Goal: Transaction & Acquisition: Purchase product/service

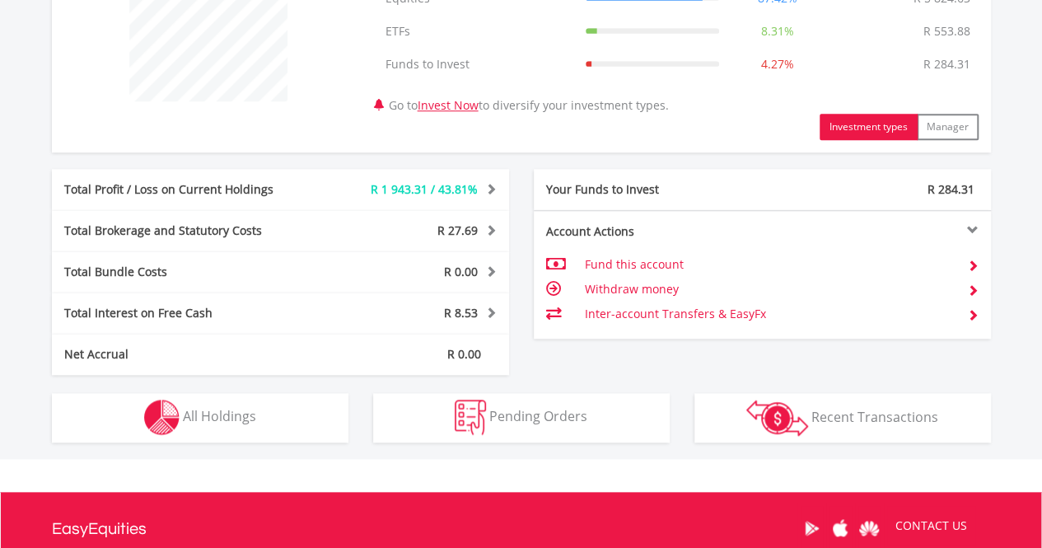
scroll to position [702, 0]
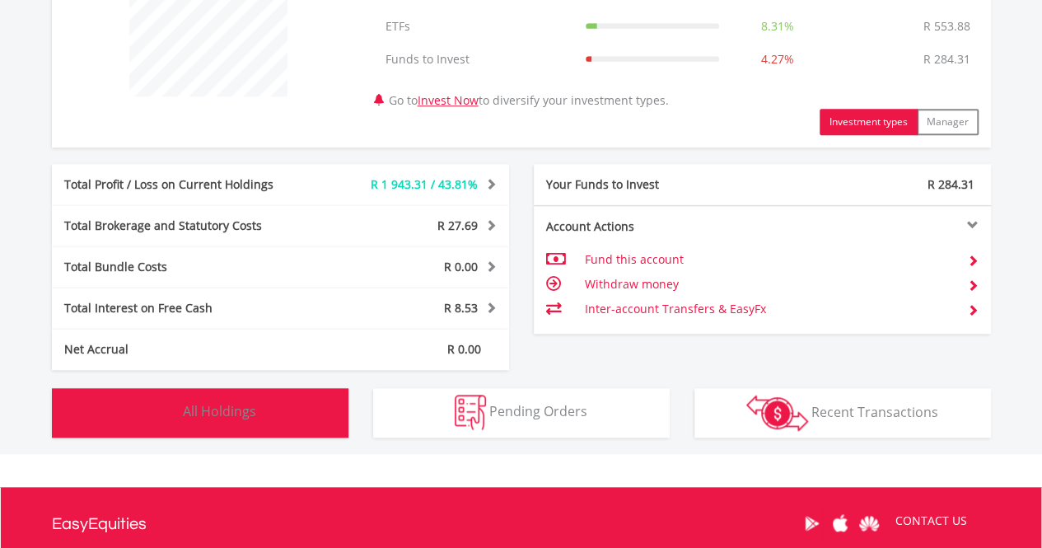
click at [208, 411] on span "All Holdings" at bounding box center [219, 411] width 73 height 18
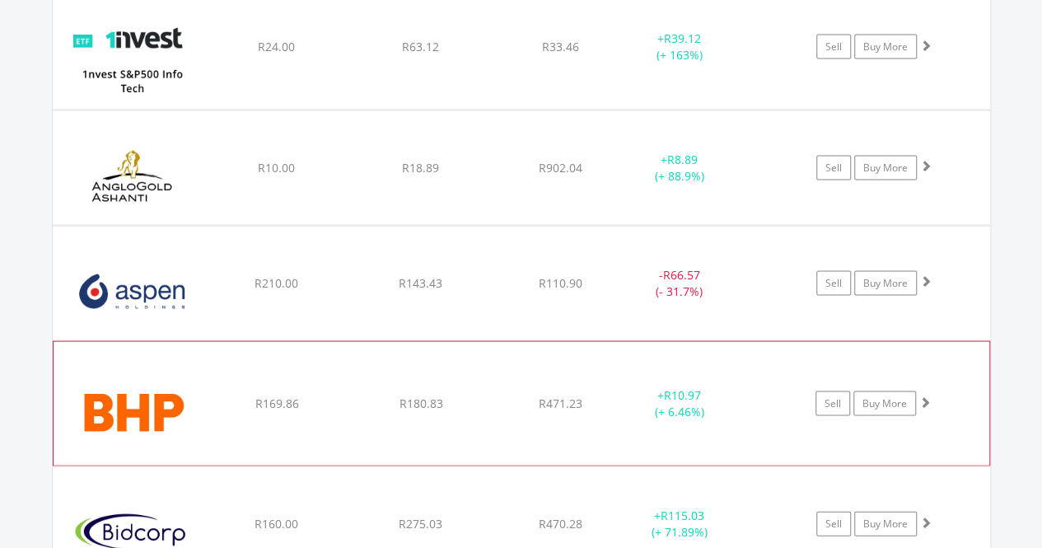
scroll to position [1521, 0]
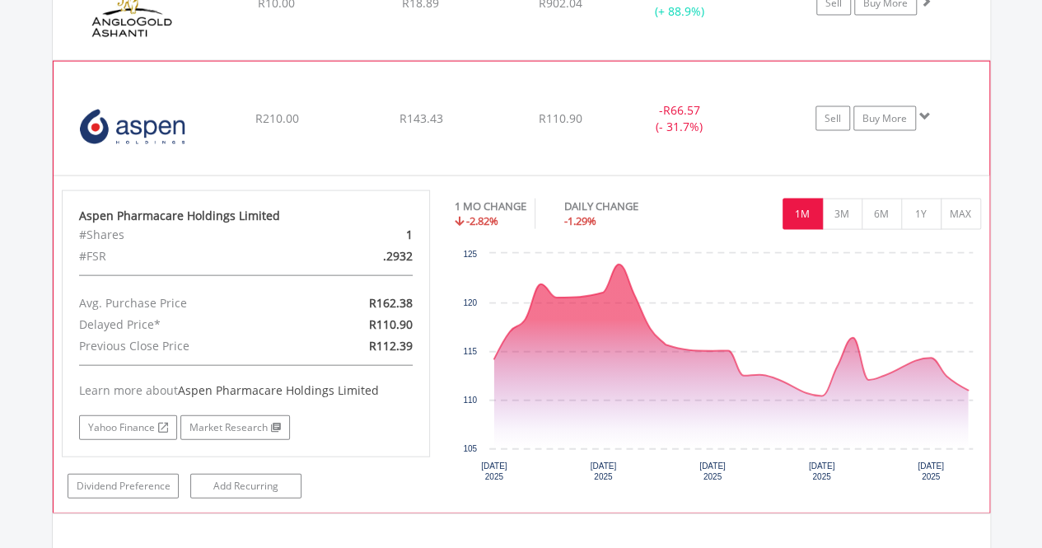
scroll to position [1690, 0]
click at [840, 203] on button "3M" at bounding box center [842, 213] width 40 height 31
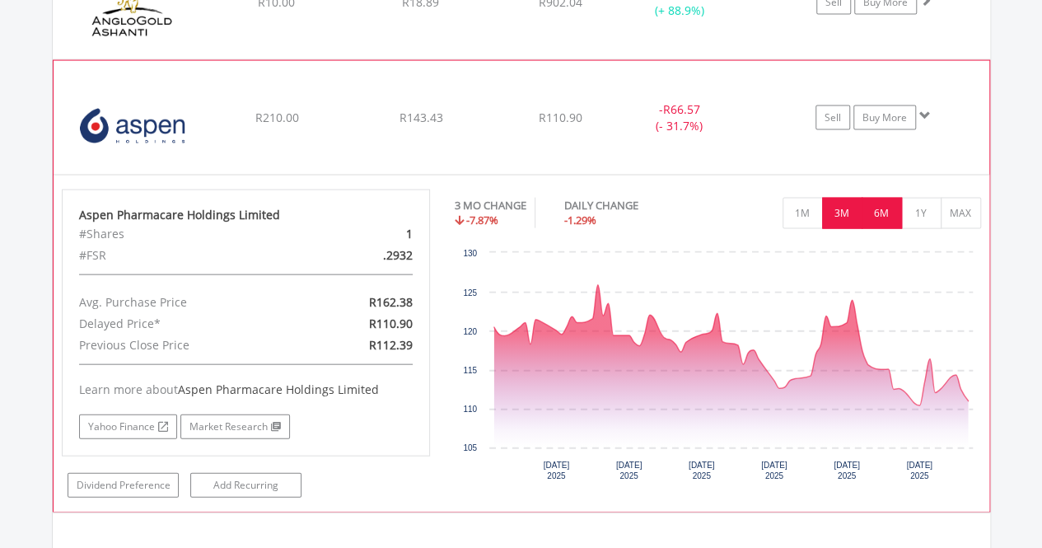
click at [871, 212] on button "6M" at bounding box center [881, 213] width 40 height 31
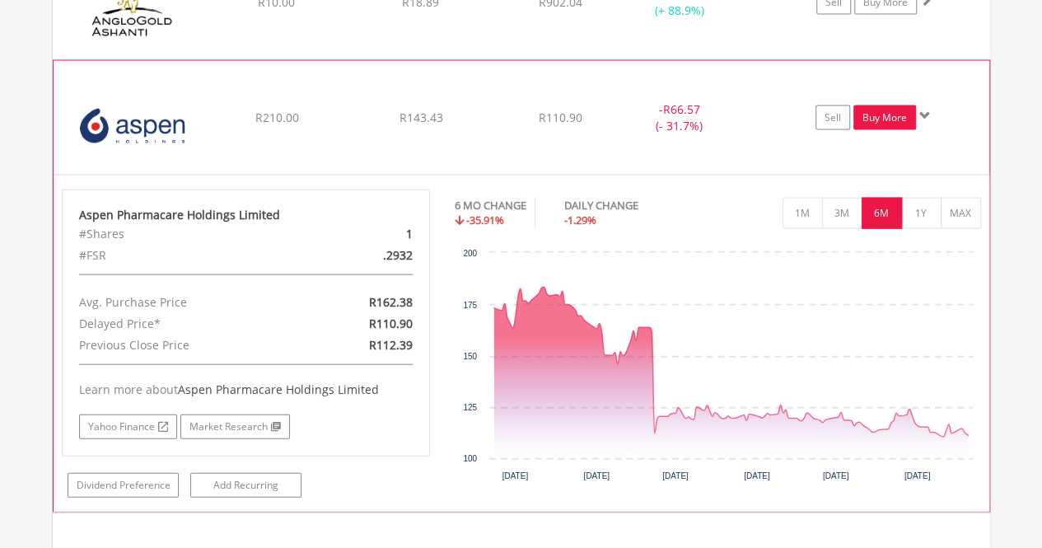
click at [873, 116] on link "Buy More" at bounding box center [884, 117] width 63 height 25
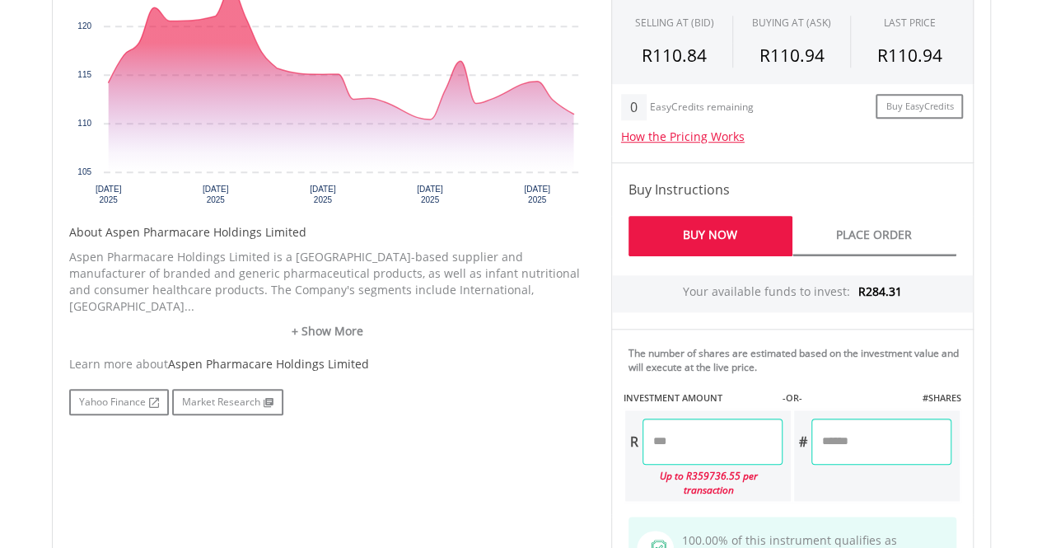
scroll to position [663, 0]
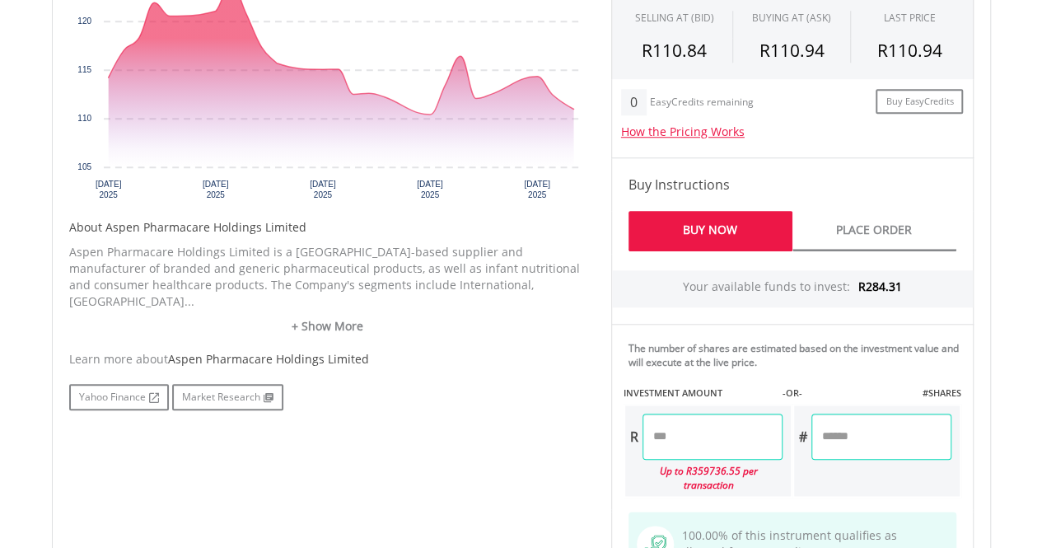
click at [702, 442] on input "number" at bounding box center [712, 436] width 140 height 46
type input "******"
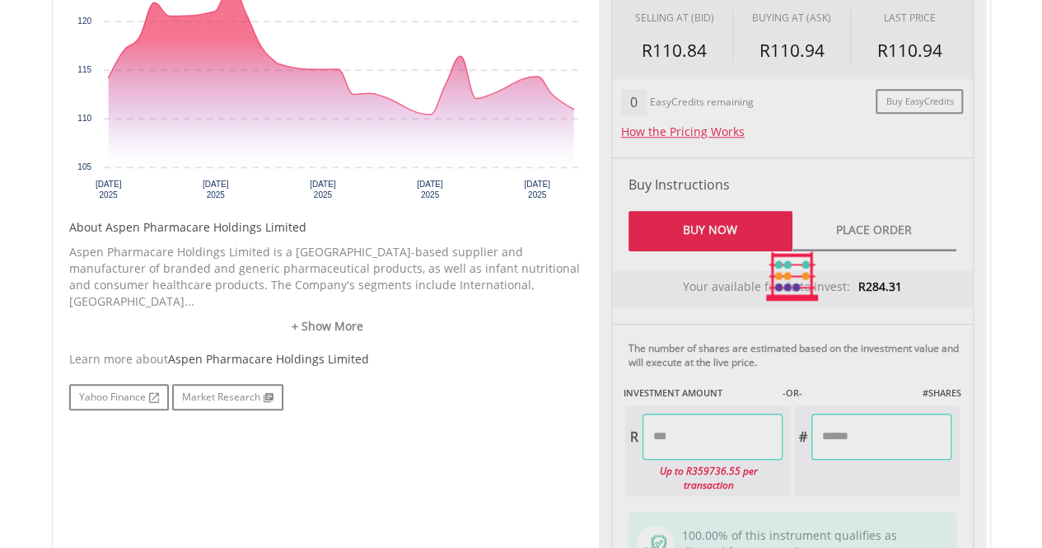
click at [905, 479] on div "Last Updated Price: 15-min. Delay* Price Update Cost: 2 Credits Request A Price…" at bounding box center [792, 276] width 387 height 735
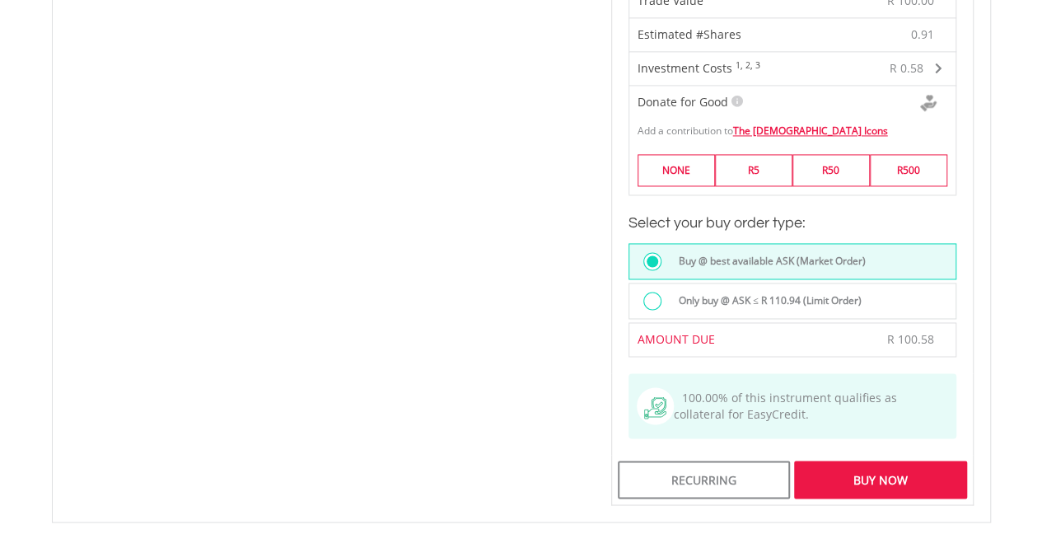
scroll to position [1209, 0]
click at [880, 459] on div "Buy Now" at bounding box center [880, 478] width 172 height 38
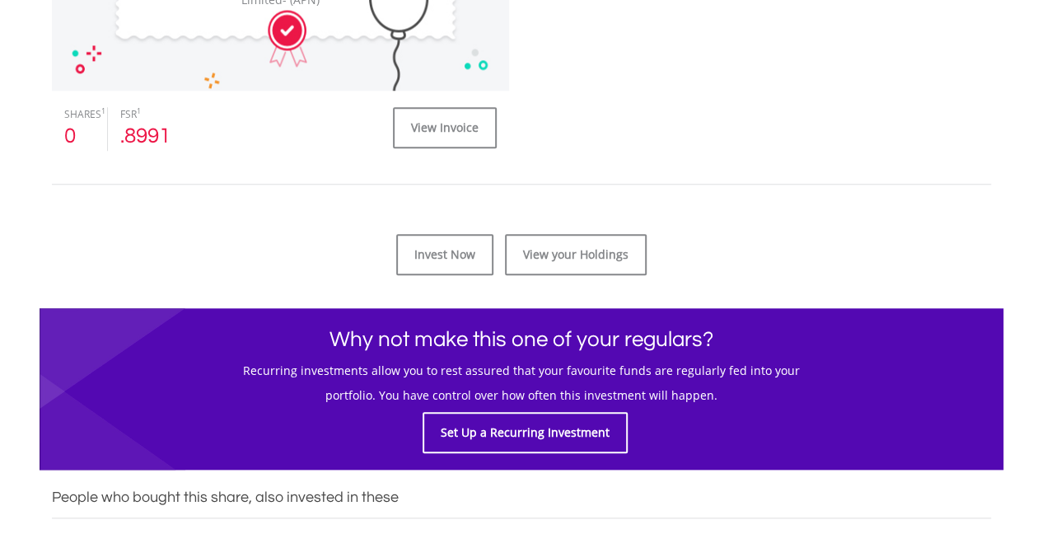
scroll to position [721, 0]
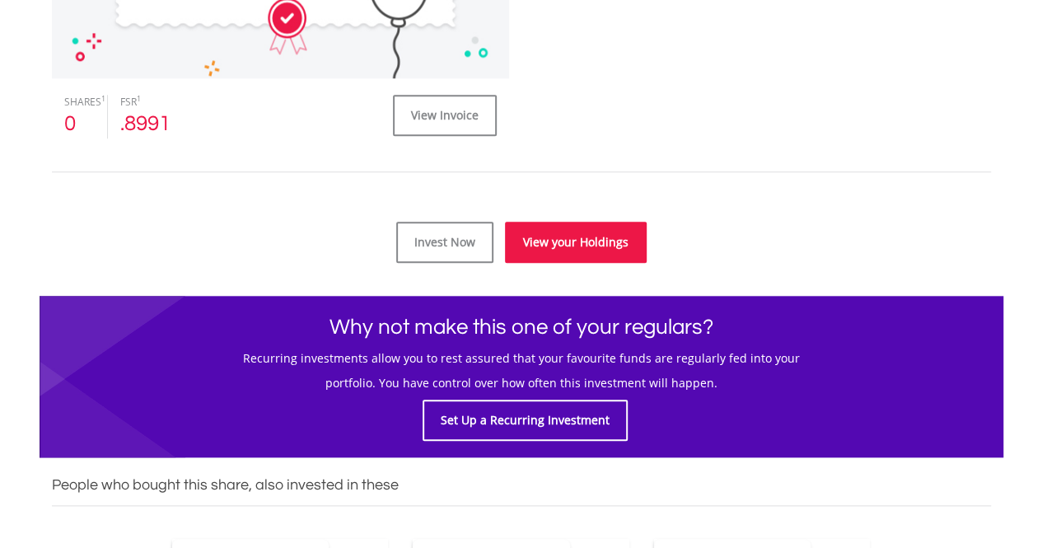
click at [555, 236] on link "View your Holdings" at bounding box center [576, 242] width 142 height 41
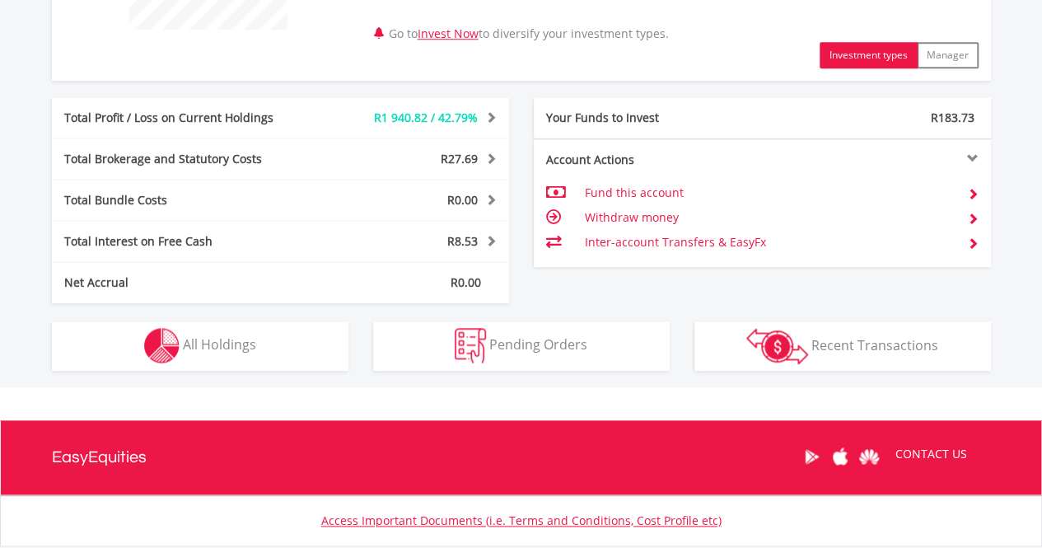
scroll to position [769, 0]
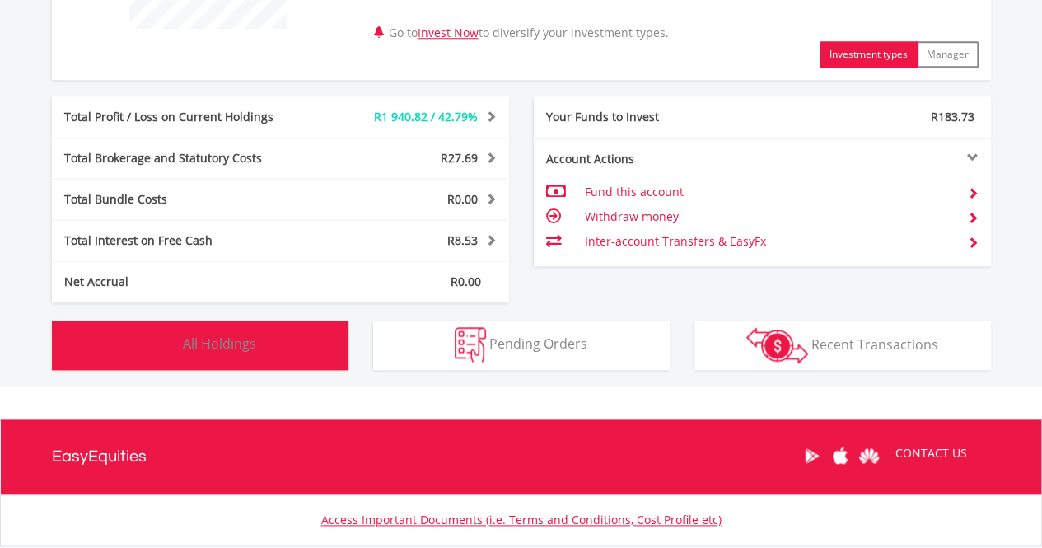
click at [236, 345] on span "All Holdings" at bounding box center [219, 343] width 73 height 18
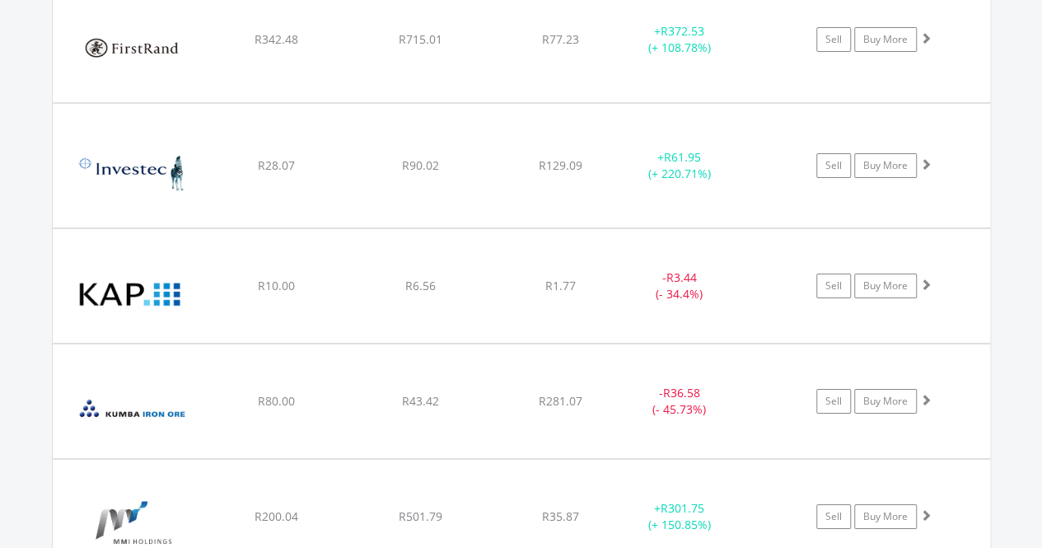
scroll to position [2821, 0]
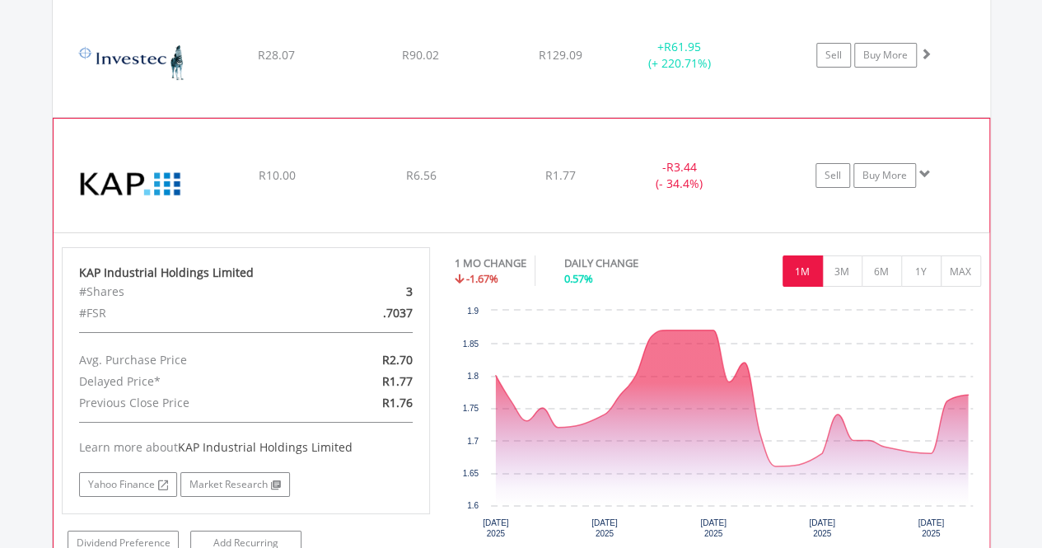
scroll to position [2932, 0]
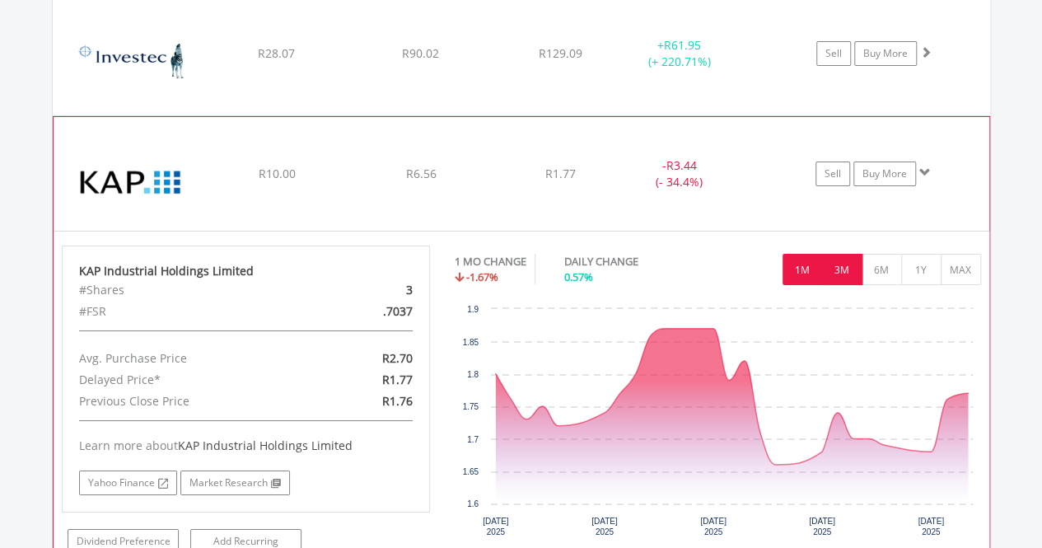
click at [851, 254] on button "3M" at bounding box center [842, 269] width 40 height 31
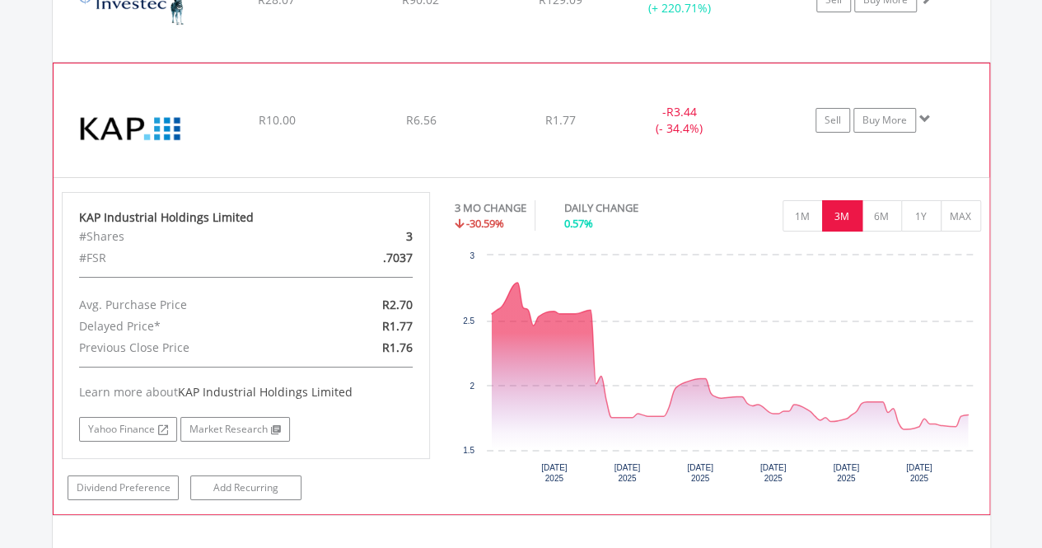
scroll to position [2983, 0]
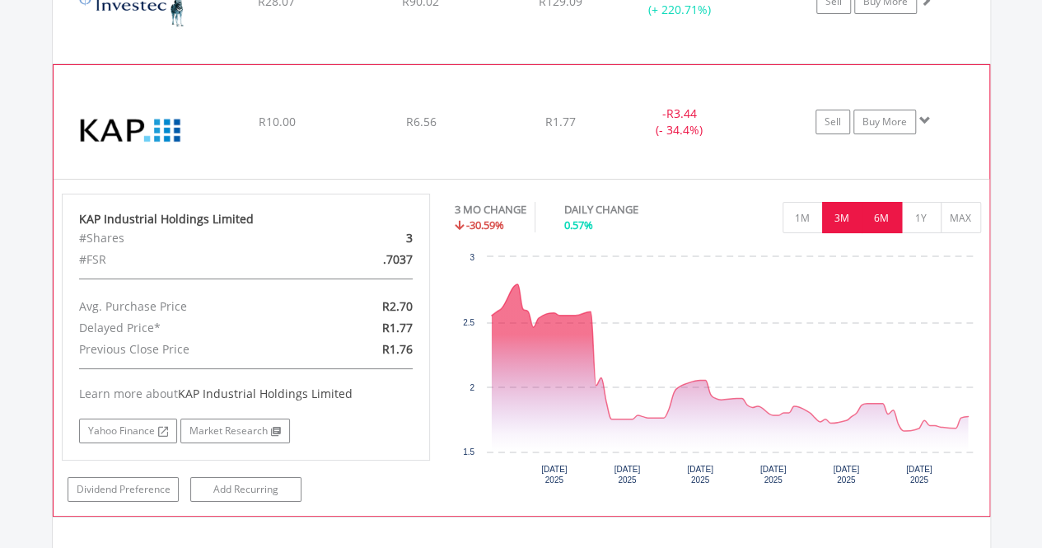
click at [867, 211] on button "6M" at bounding box center [881, 217] width 40 height 31
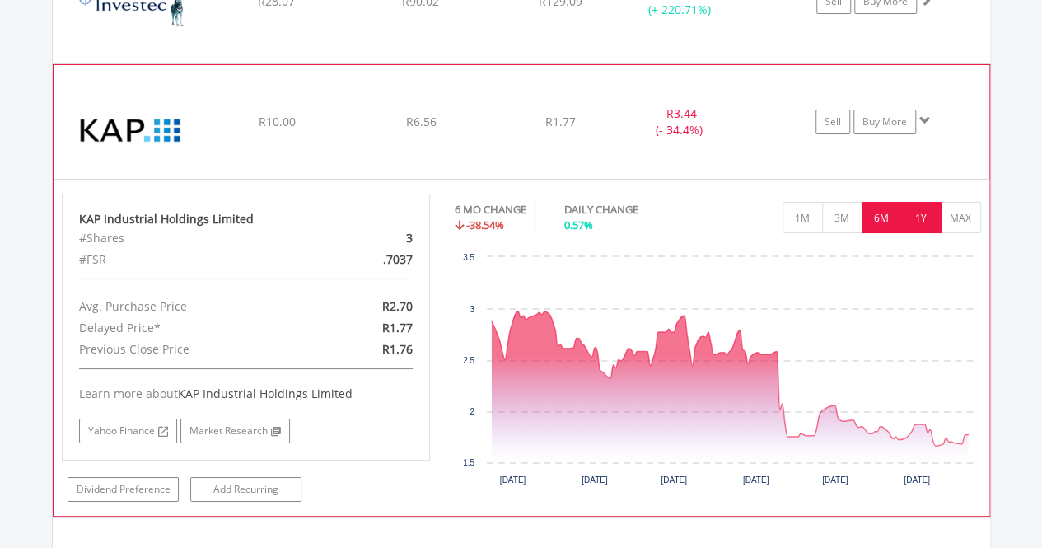
click at [915, 213] on button "1Y" at bounding box center [921, 217] width 40 height 31
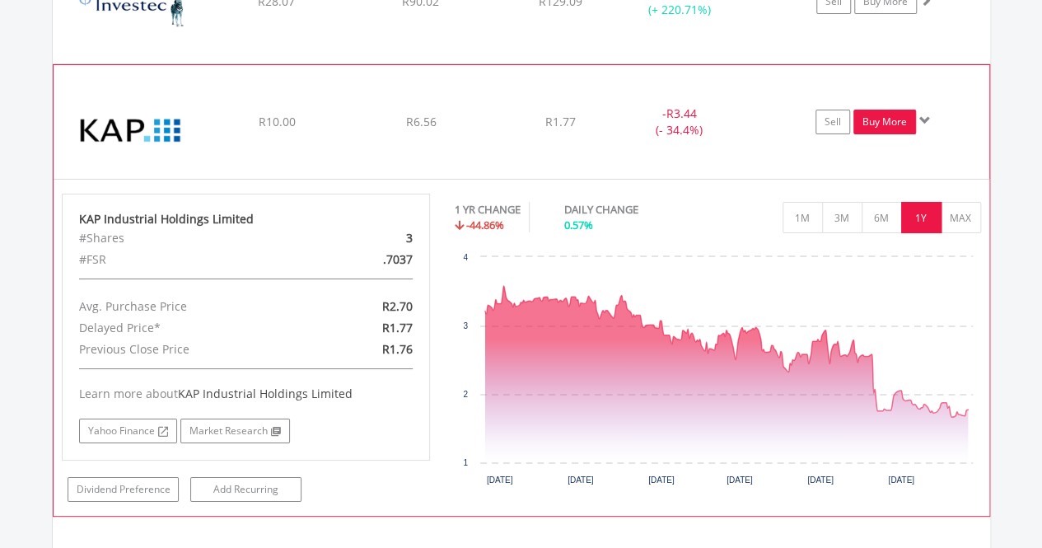
click at [878, 116] on link "Buy More" at bounding box center [884, 122] width 63 height 25
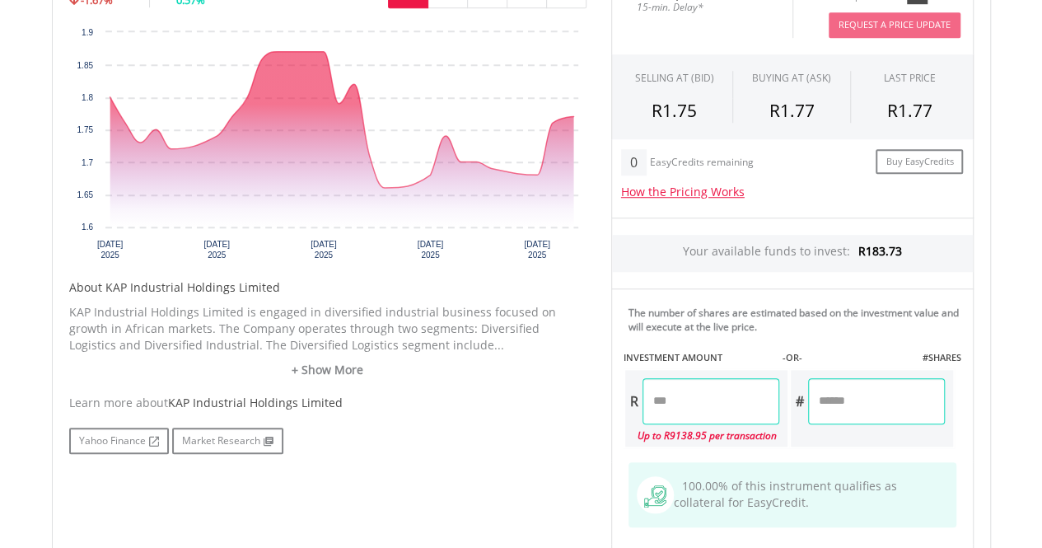
scroll to position [568, 0]
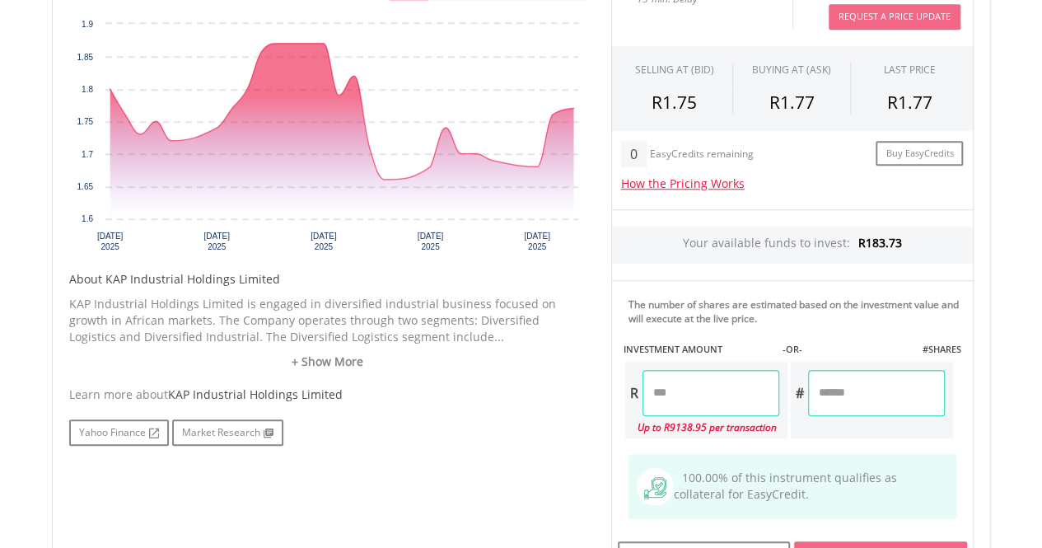
click at [675, 393] on input "number" at bounding box center [710, 393] width 137 height 46
type input "******"
type input "*******"
click at [892, 431] on div "Last Updated Price: 15-min. Delay* Price Update Cost: 2 Credits Request A Price…" at bounding box center [792, 272] width 387 height 625
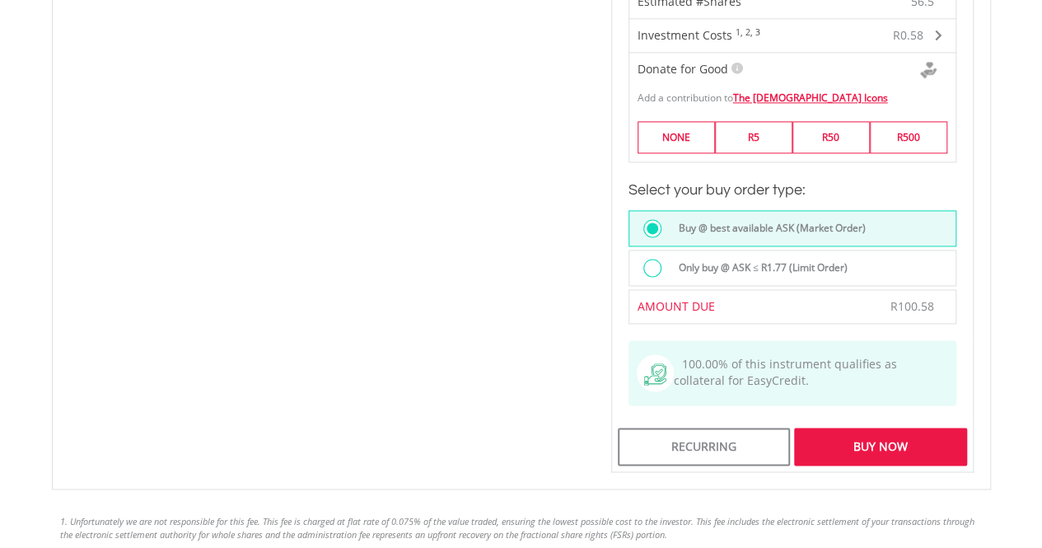
scroll to position [1098, 0]
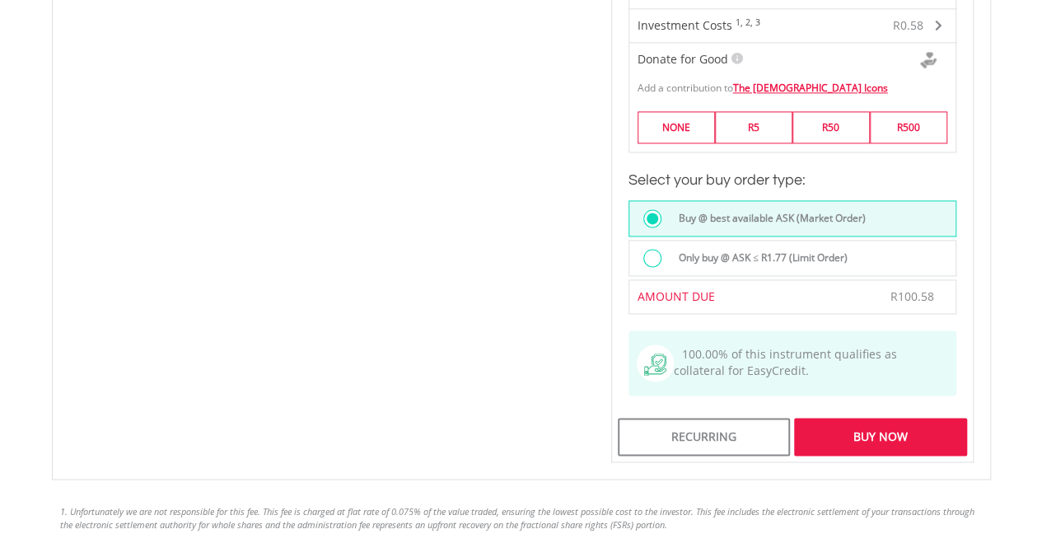
click at [888, 432] on div "Buy Now" at bounding box center [880, 436] width 172 height 38
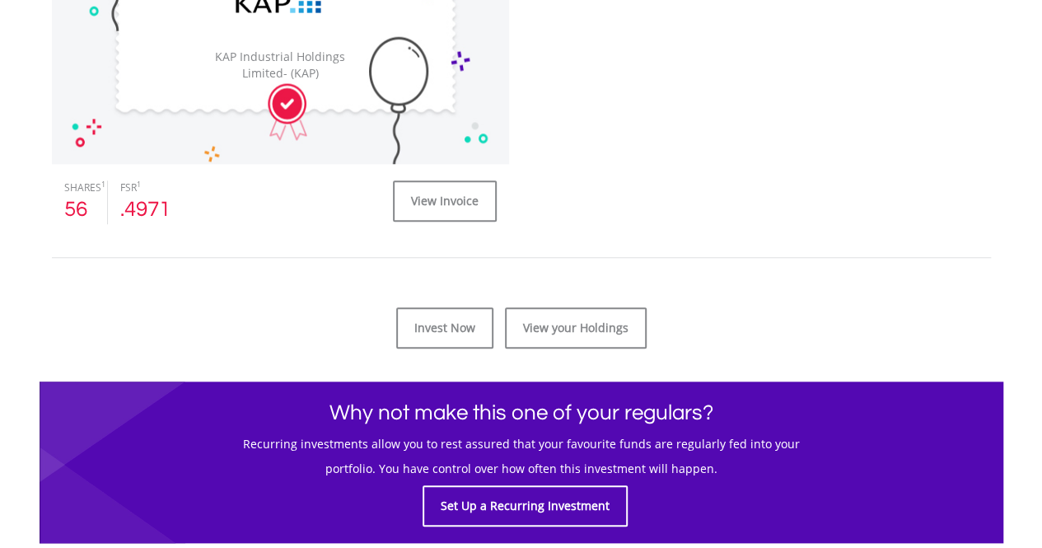
scroll to position [641, 0]
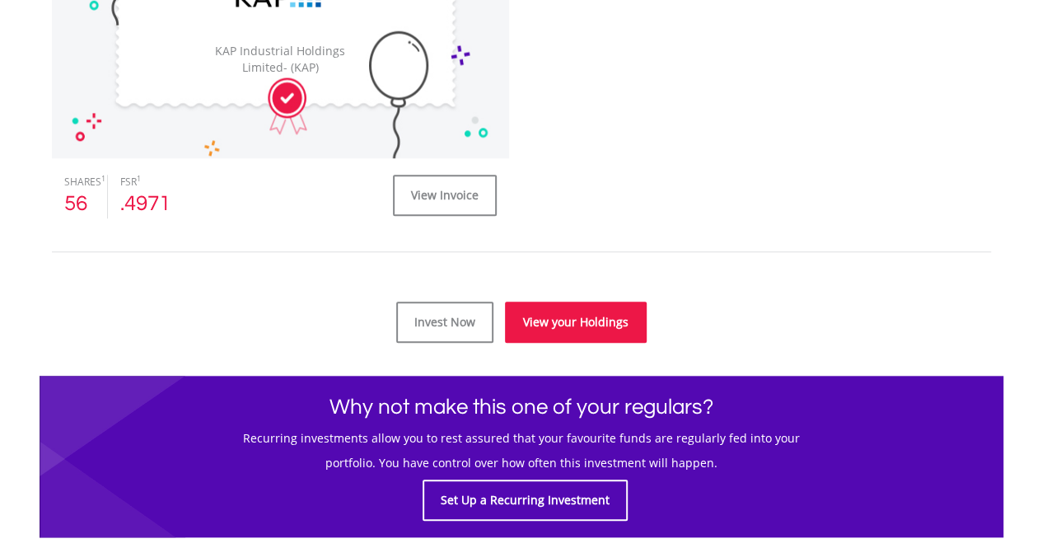
click at [591, 325] on link "View your Holdings" at bounding box center [576, 321] width 142 height 41
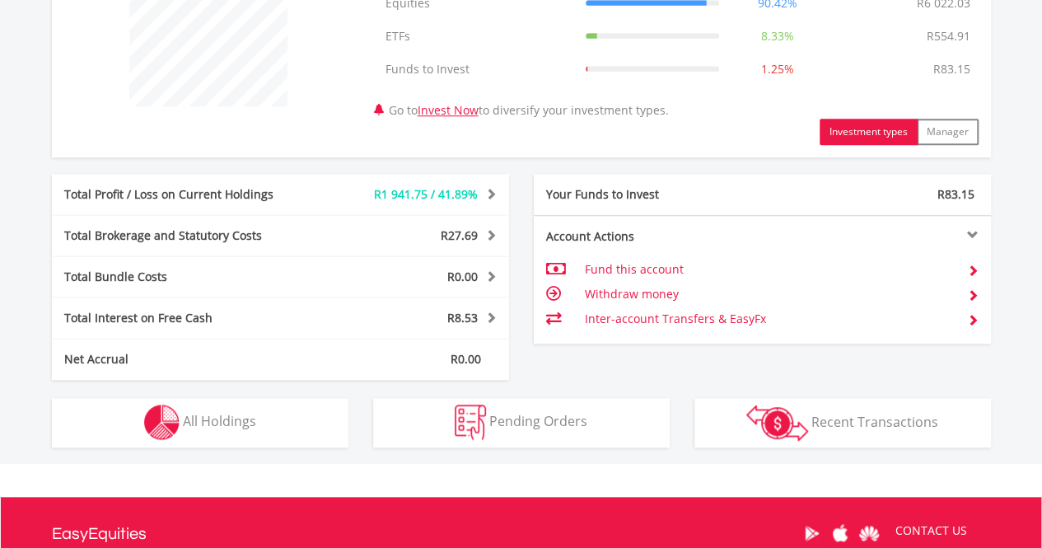
scroll to position [709, 0]
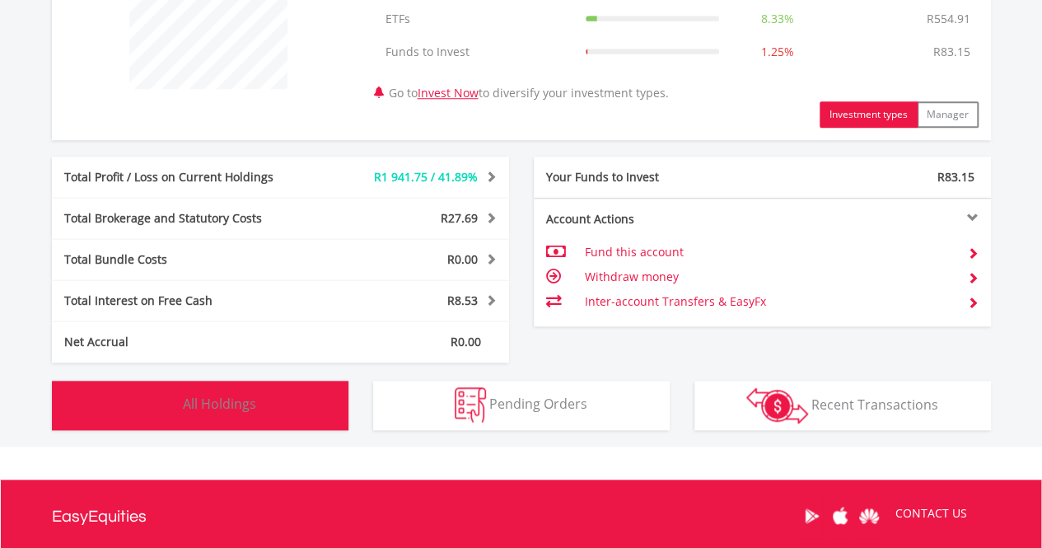
click at [280, 396] on button "Holdings All Holdings" at bounding box center [200, 404] width 296 height 49
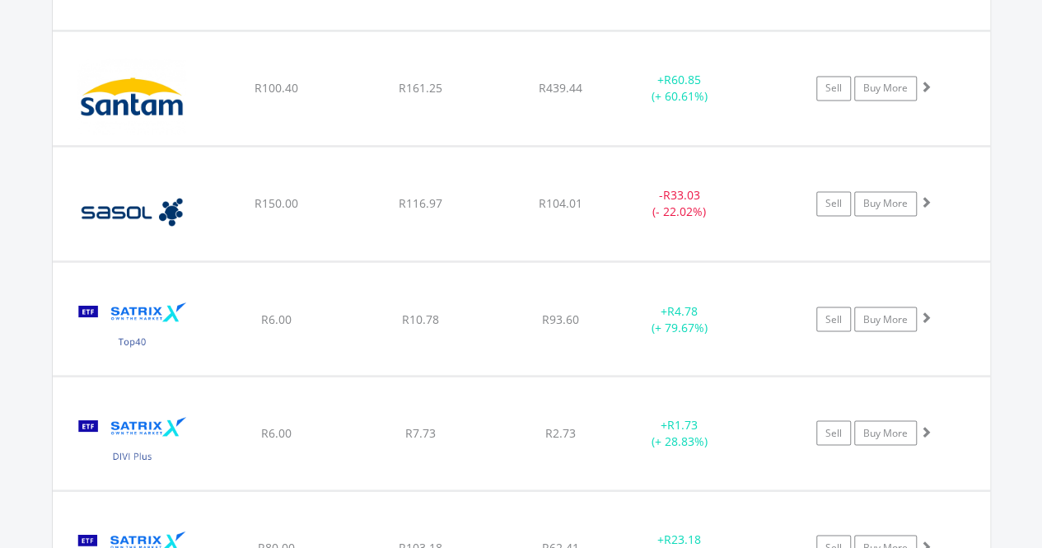
scroll to position [4462, 0]
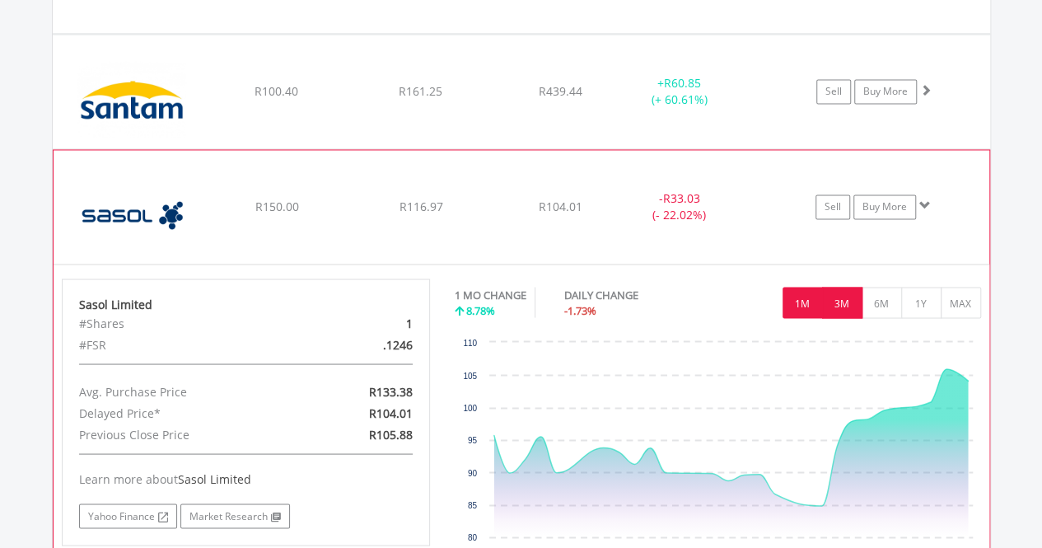
click at [833, 287] on button "3M" at bounding box center [842, 302] width 40 height 31
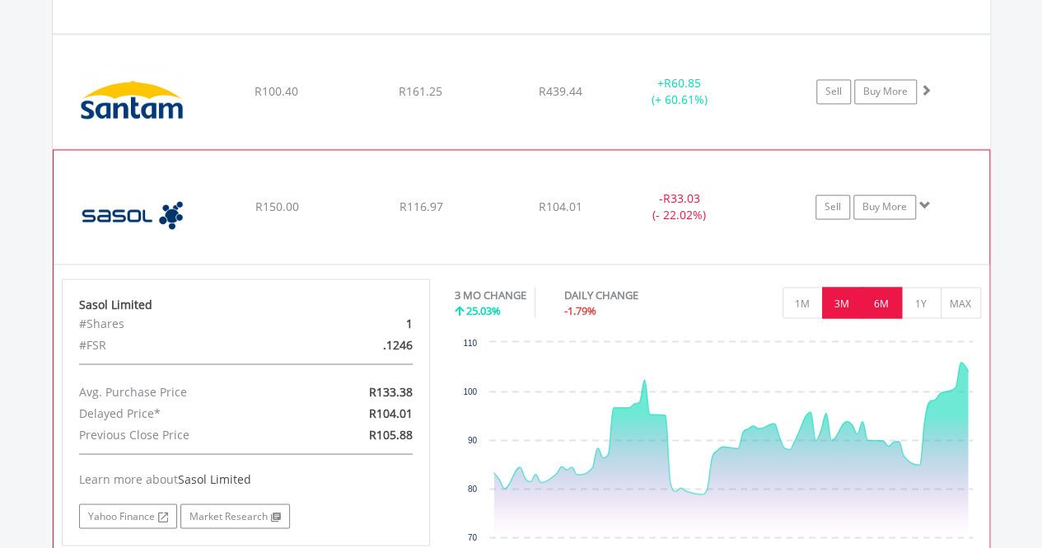
click at [875, 287] on button "6M" at bounding box center [881, 302] width 40 height 31
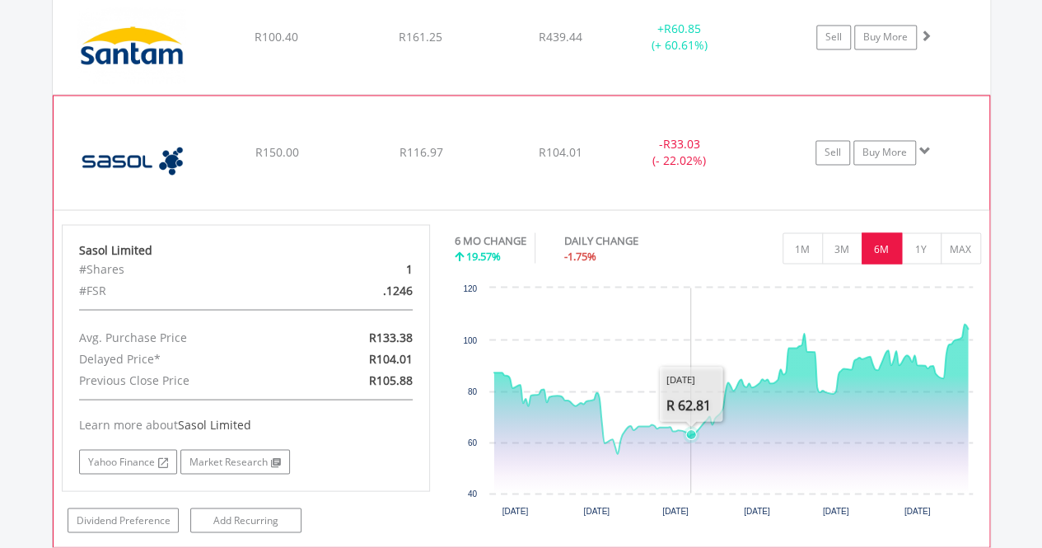
scroll to position [4513, 0]
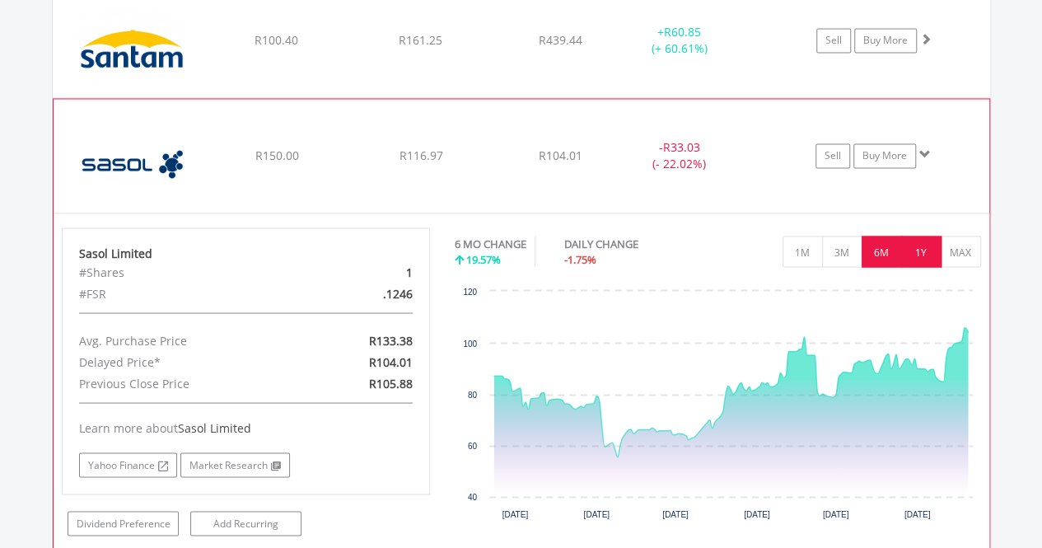
click at [929, 236] on button "1Y" at bounding box center [921, 251] width 40 height 31
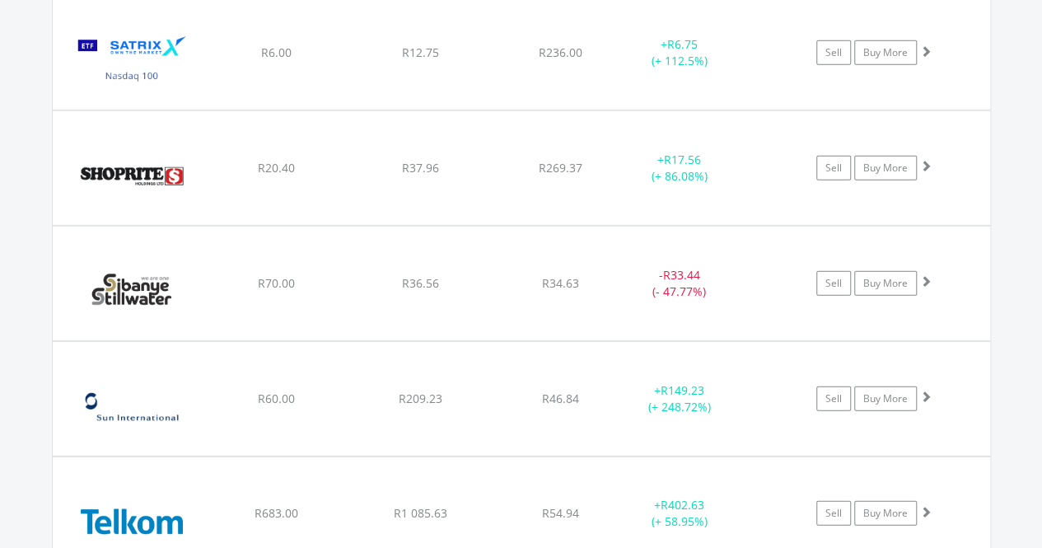
scroll to position [5303, 0]
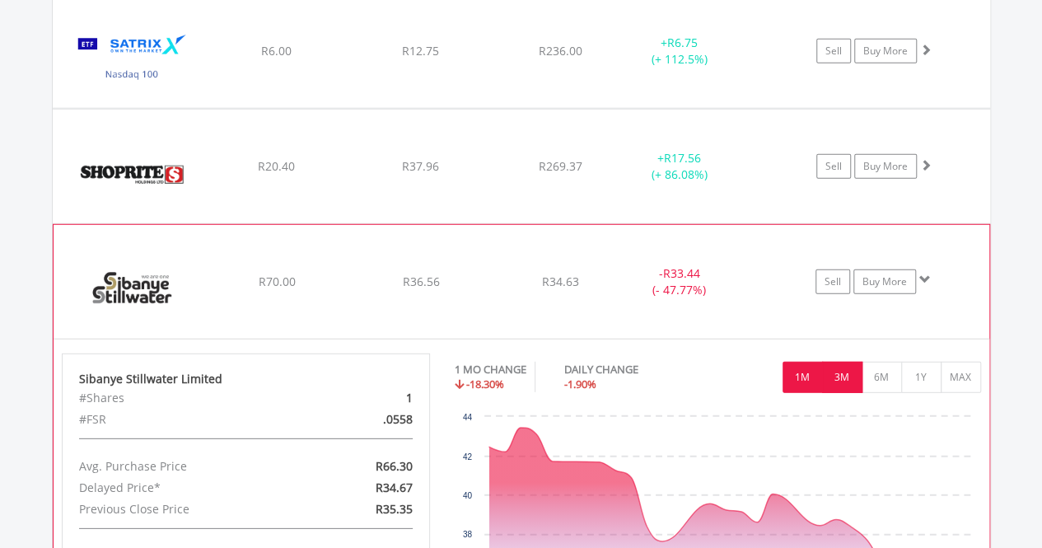
click at [832, 362] on button "3M" at bounding box center [842, 377] width 40 height 31
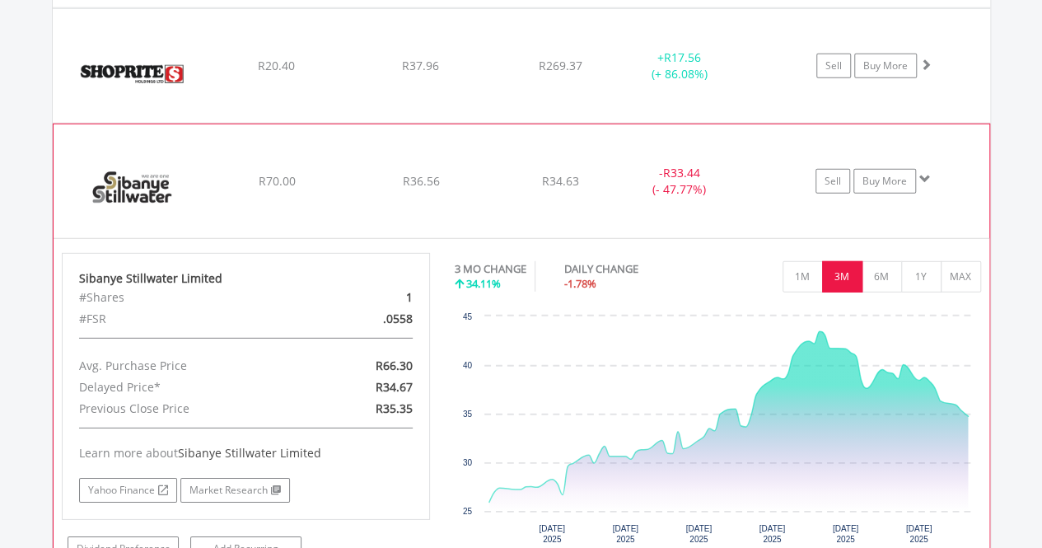
scroll to position [5404, 0]
click at [883, 261] on button "6M" at bounding box center [881, 276] width 40 height 31
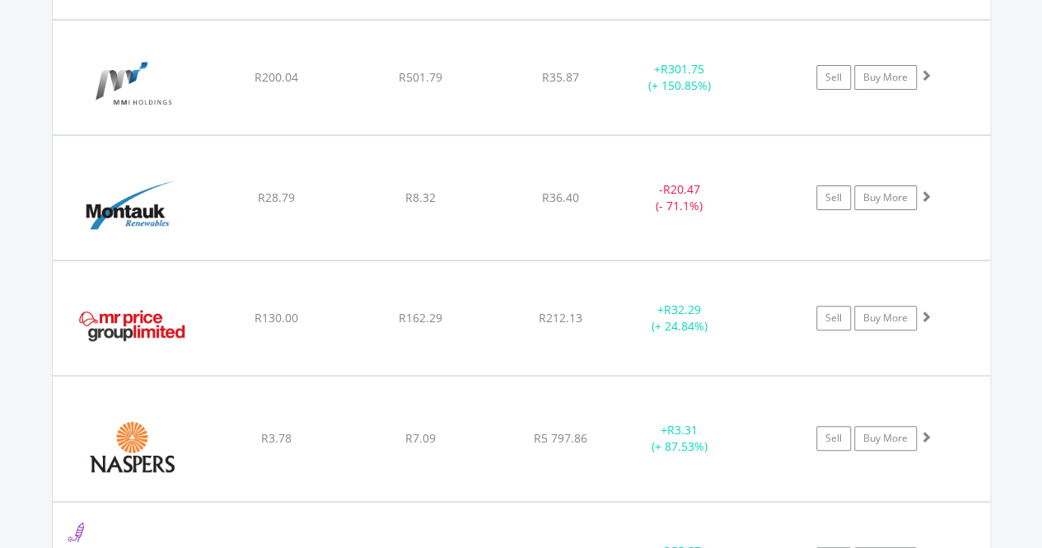
scroll to position [3259, 0]
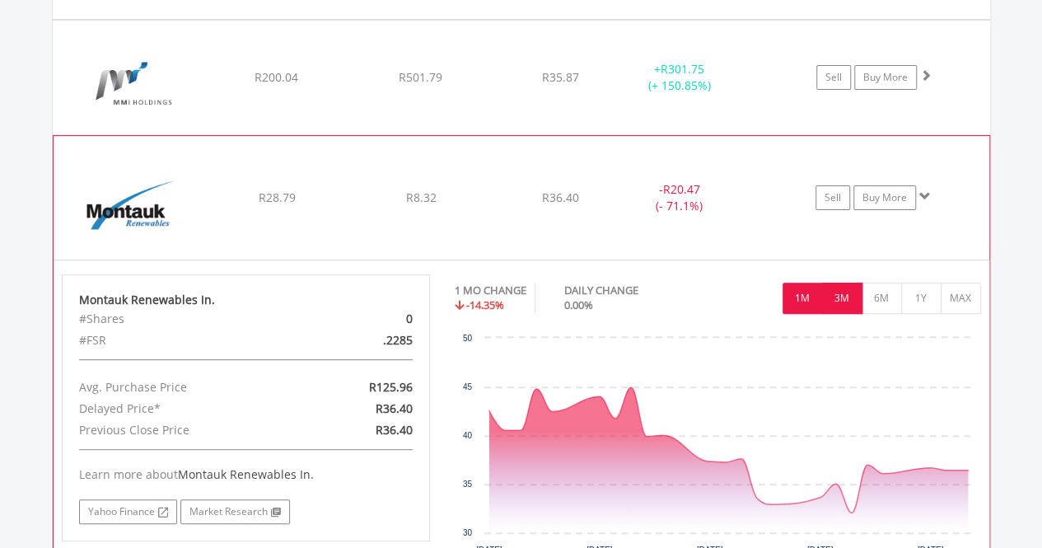
click at [848, 282] on button "3M" at bounding box center [842, 297] width 40 height 31
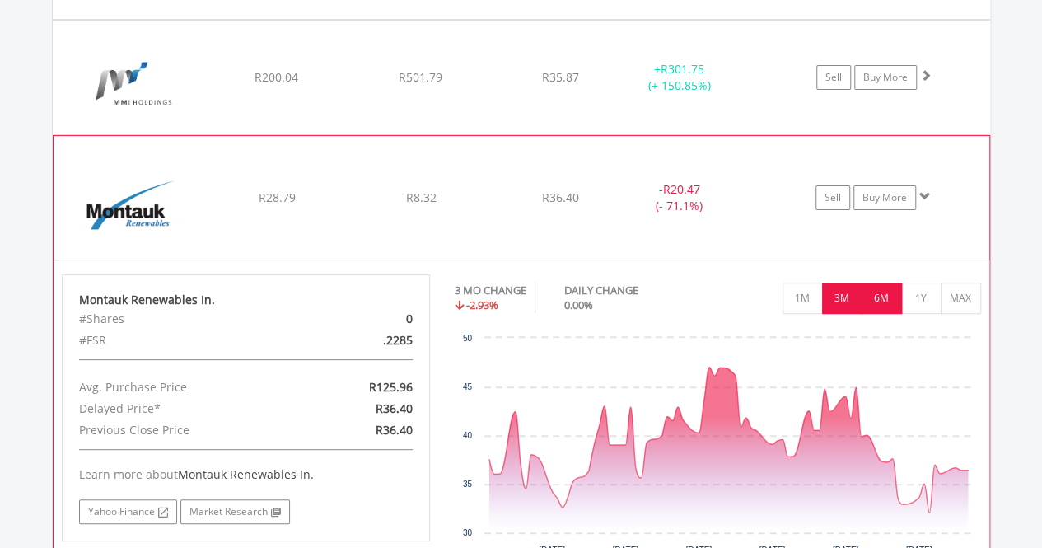
click at [879, 287] on button "6M" at bounding box center [881, 297] width 40 height 31
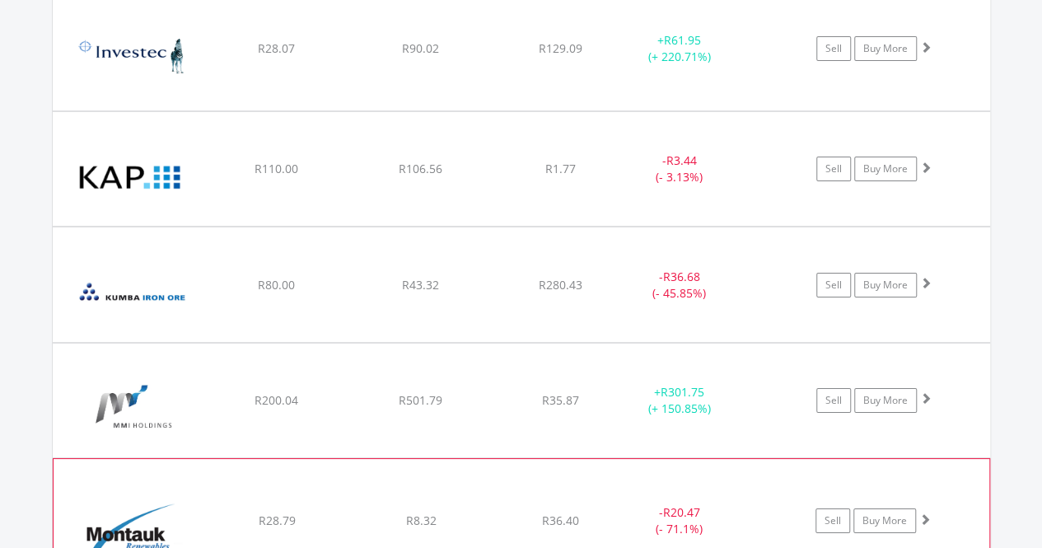
scroll to position [2936, 0]
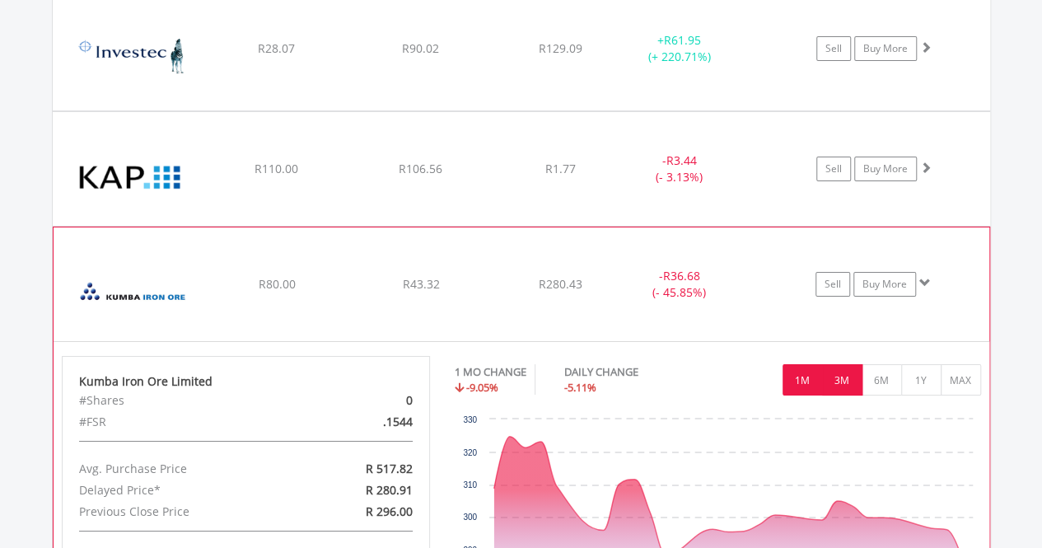
click at [838, 370] on button "3M" at bounding box center [842, 379] width 40 height 31
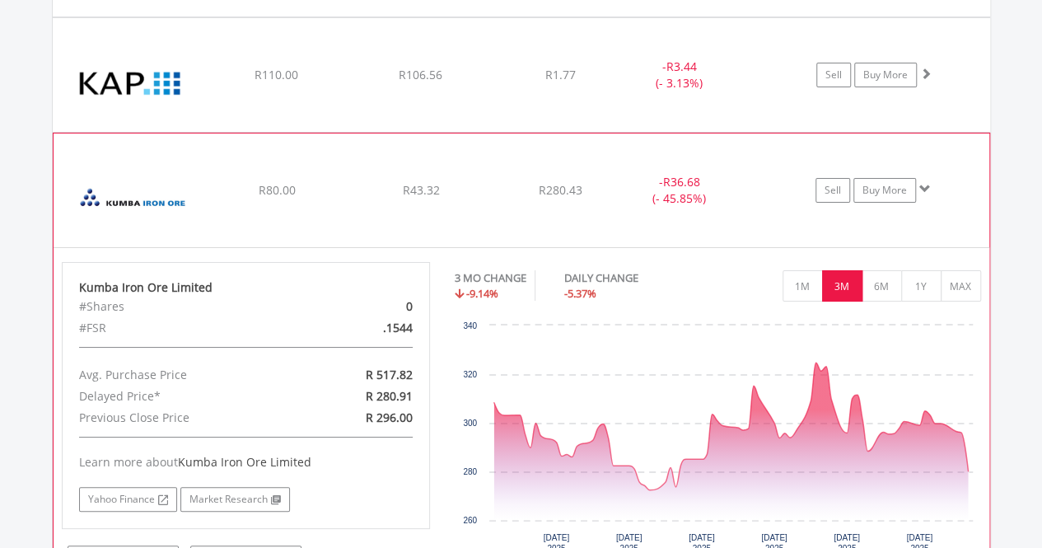
scroll to position [3030, 0]
click at [874, 281] on button "6M" at bounding box center [881, 285] width 40 height 31
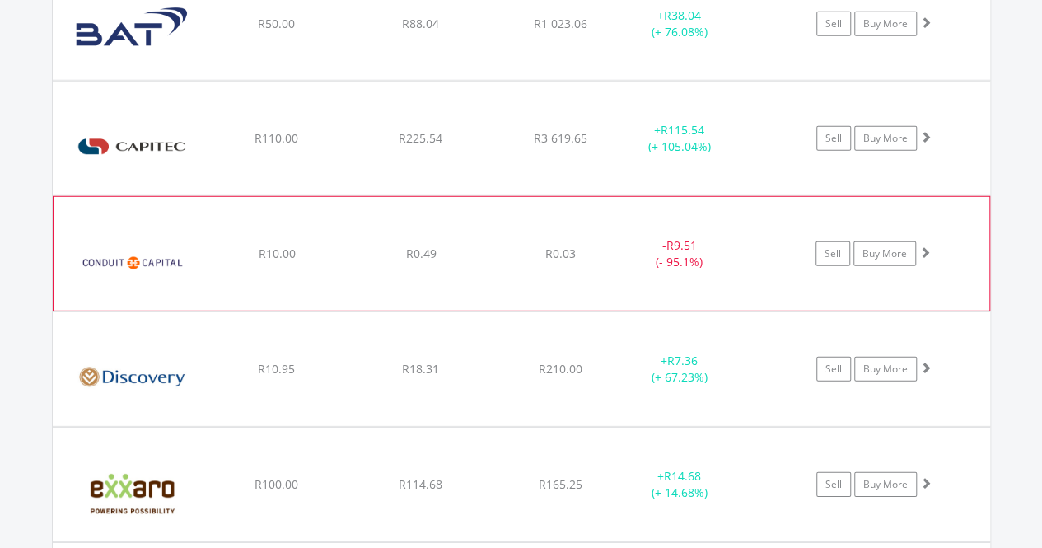
scroll to position [2291, 0]
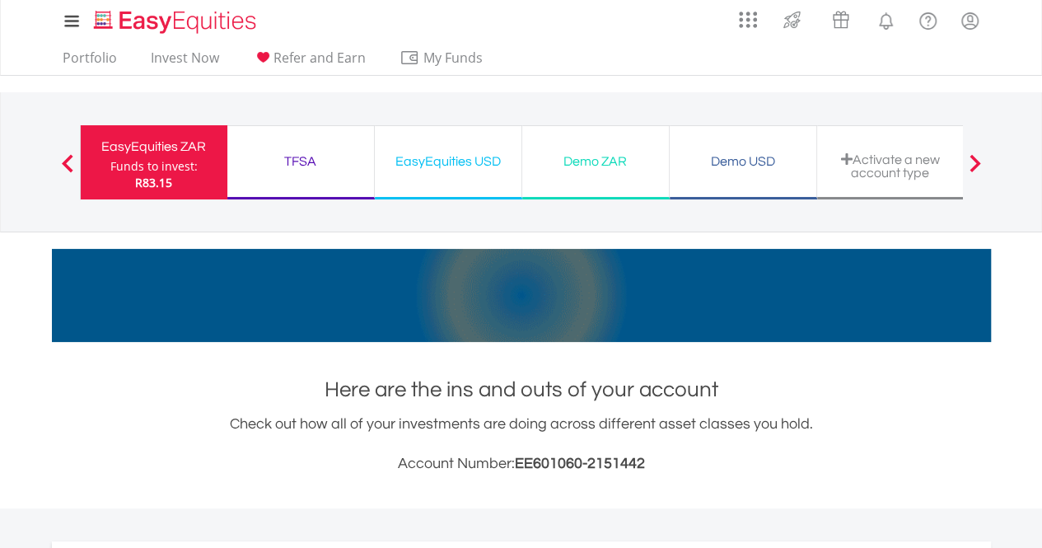
scroll to position [0, 0]
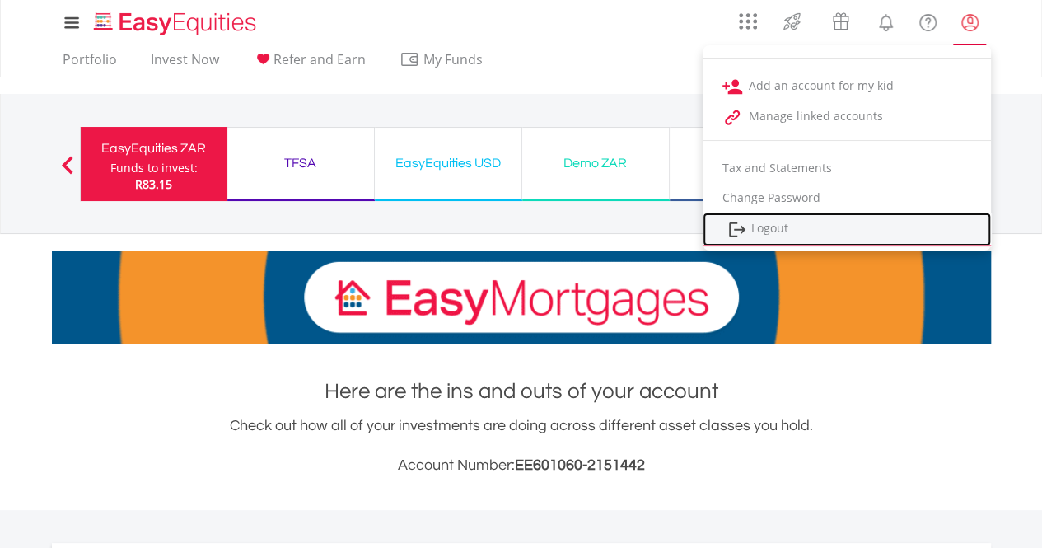
click at [763, 225] on link "Logout" at bounding box center [846, 229] width 288 height 34
